Goal: Navigation & Orientation: Find specific page/section

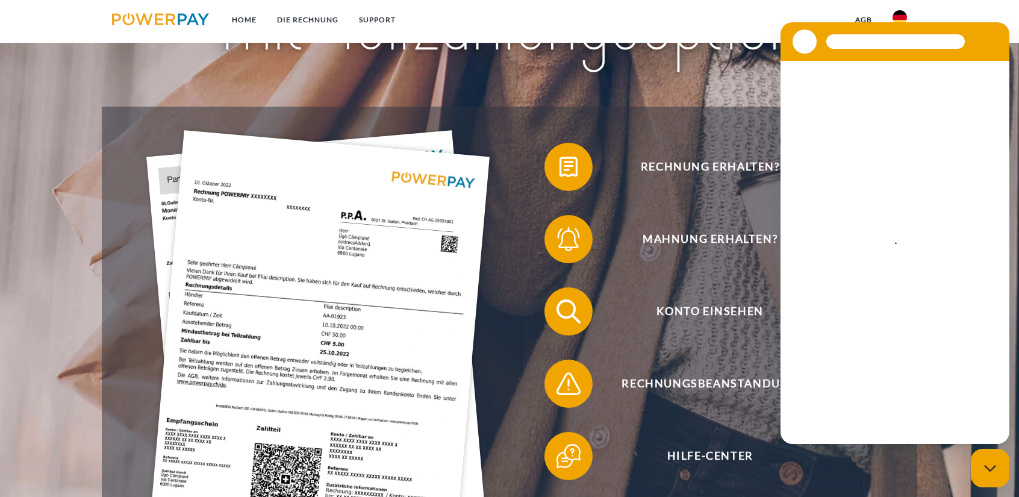
scroll to position [208, 0]
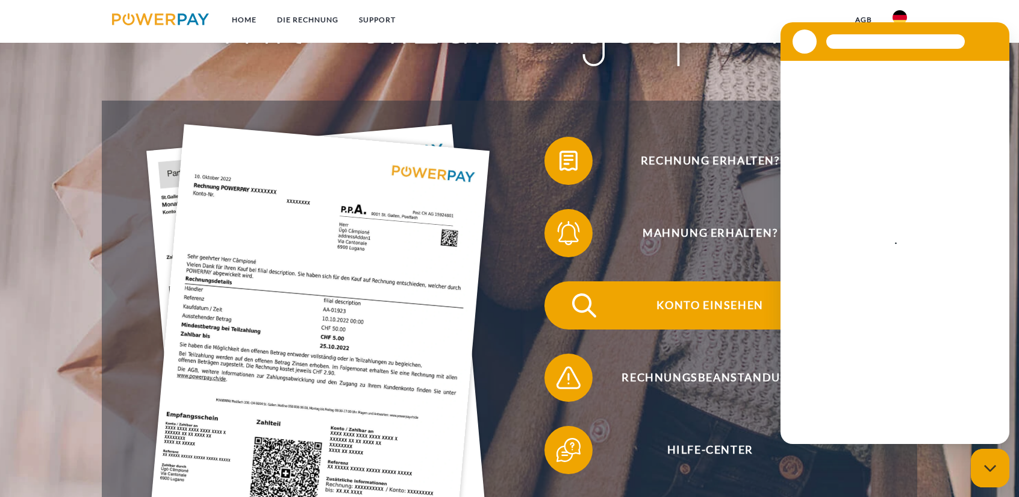
click at [724, 310] on span "Konto einsehen" at bounding box center [709, 305] width 295 height 48
click at [591, 301] on img at bounding box center [584, 305] width 30 height 30
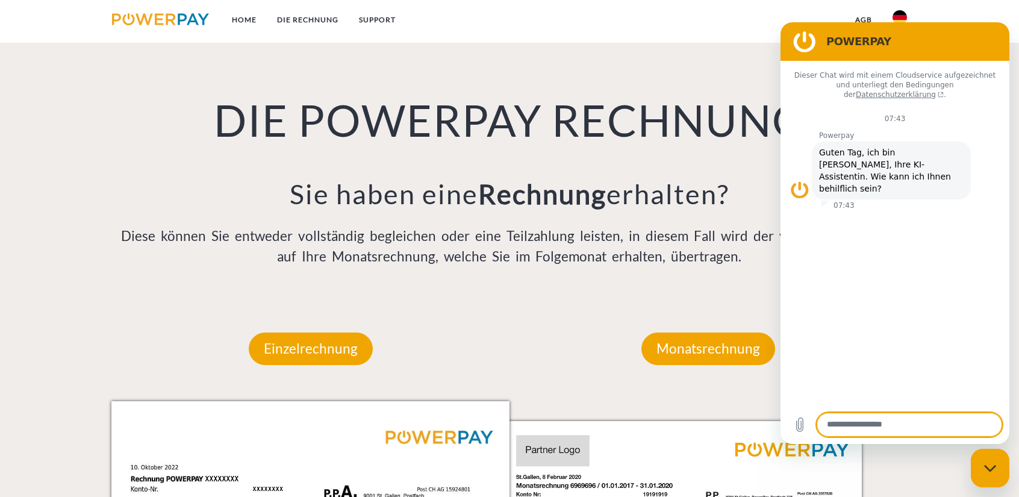
scroll to position [875, 0]
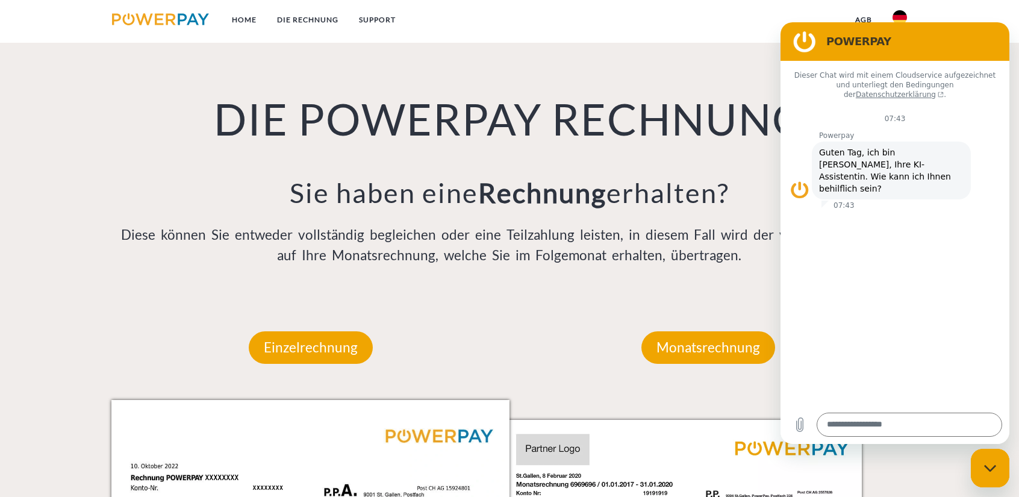
click at [984, 458] on div "Messaging-Fenster schließen" at bounding box center [990, 468] width 36 height 36
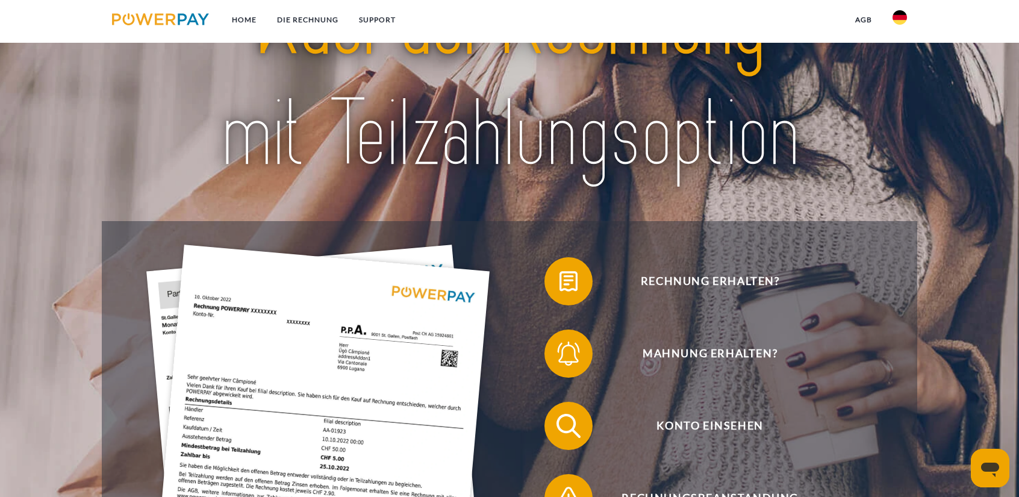
scroll to position [0, 0]
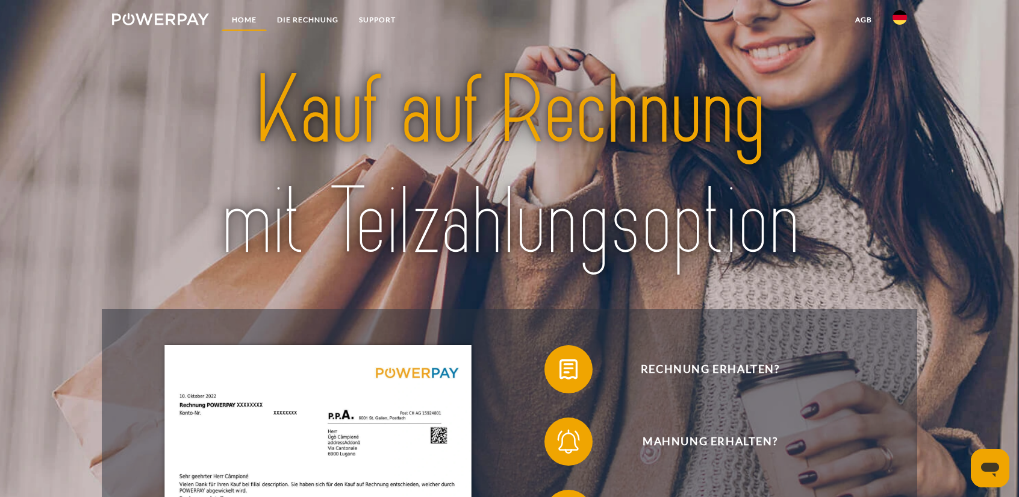
click at [243, 21] on link "Home" at bounding box center [244, 20] width 45 height 22
click at [865, 17] on link "agb" at bounding box center [863, 20] width 37 height 22
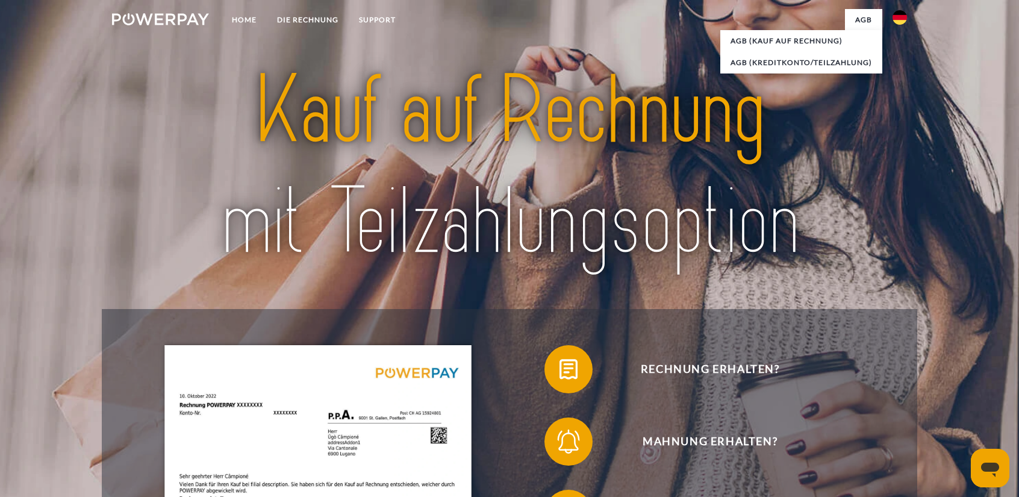
click at [986, 16] on nav "Home DIE RECHNUNG SUPPORT agb" at bounding box center [509, 21] width 1019 height 43
click at [953, 20] on nav "Home DIE RECHNUNG SUPPORT agb" at bounding box center [509, 21] width 1019 height 43
click at [164, 17] on img at bounding box center [160, 19] width 97 height 12
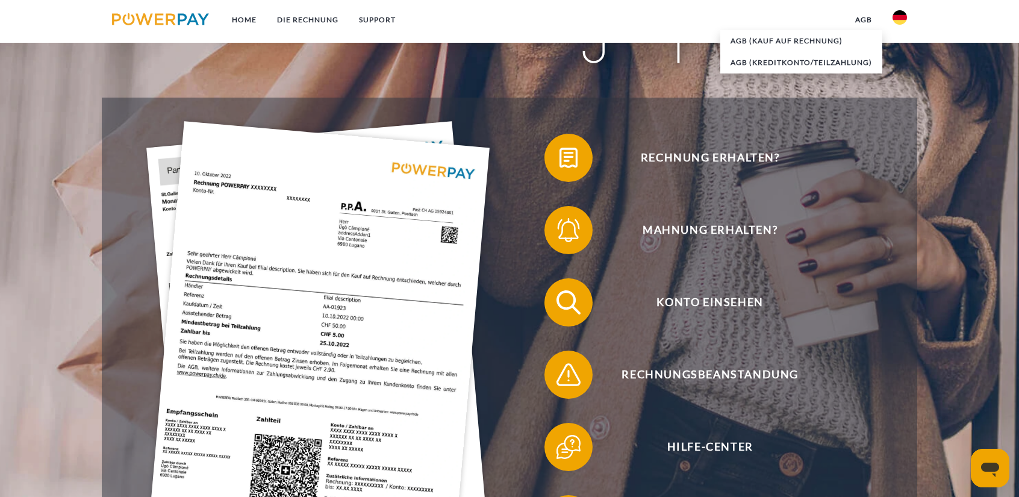
scroll to position [214, 0]
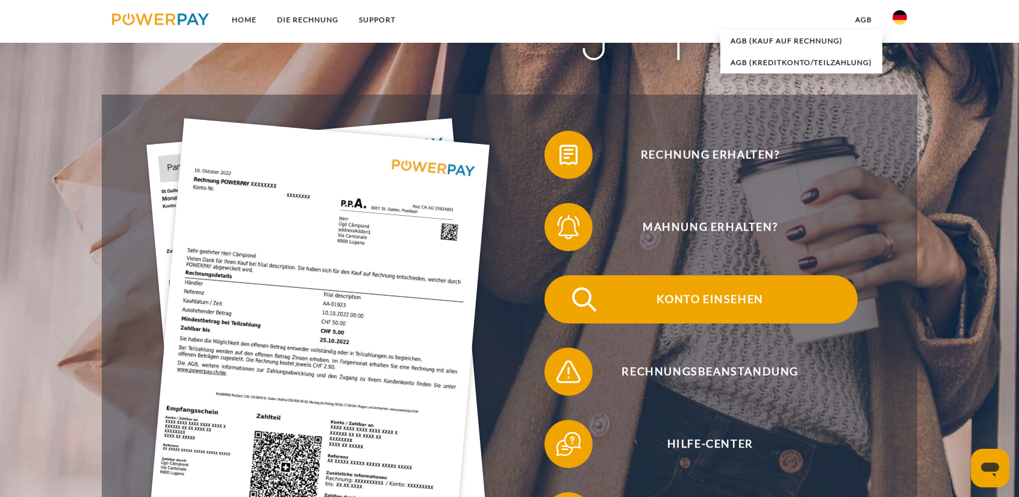
click at [691, 295] on span "Konto einsehen" at bounding box center [709, 299] width 295 height 48
